Goal: Navigation & Orientation: Find specific page/section

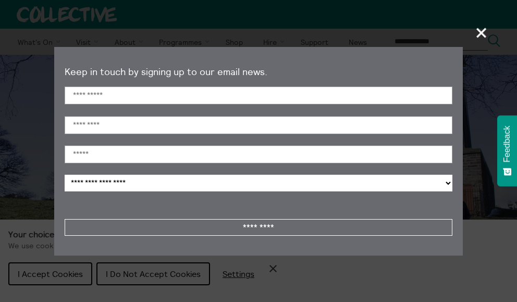
click at [482, 29] on span "+" at bounding box center [482, 32] width 31 height 31
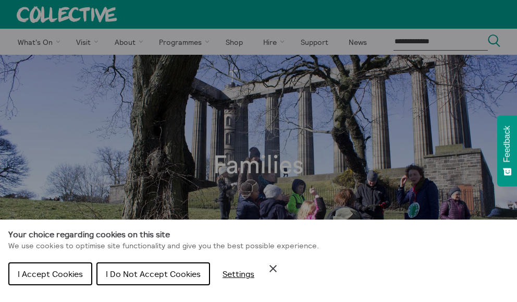
click at [162, 281] on button "I Do Not Accept Cookies" at bounding box center [153, 273] width 114 height 23
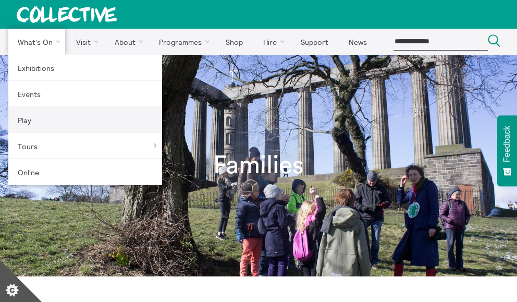
click at [55, 115] on link "Play" at bounding box center [85, 120] width 154 height 26
